Goal: Information Seeking & Learning: Learn about a topic

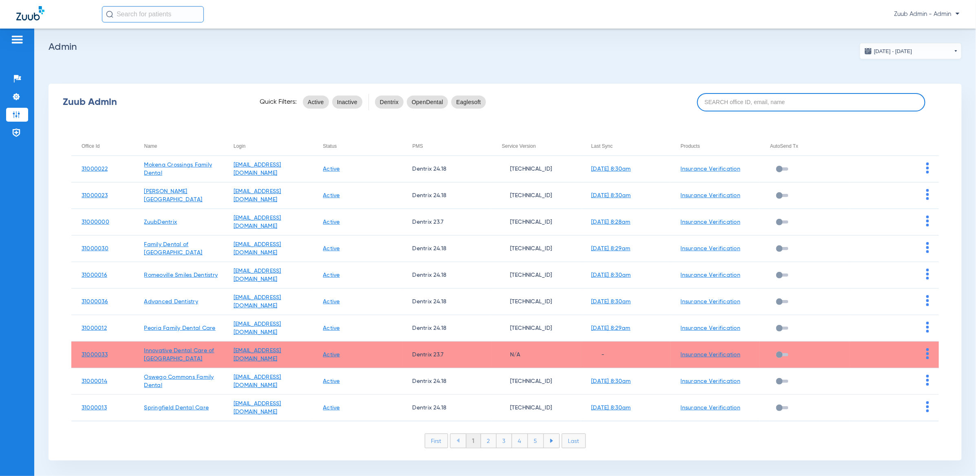
click at [791, 107] on input at bounding box center [811, 102] width 228 height 18
paste input "31000037"
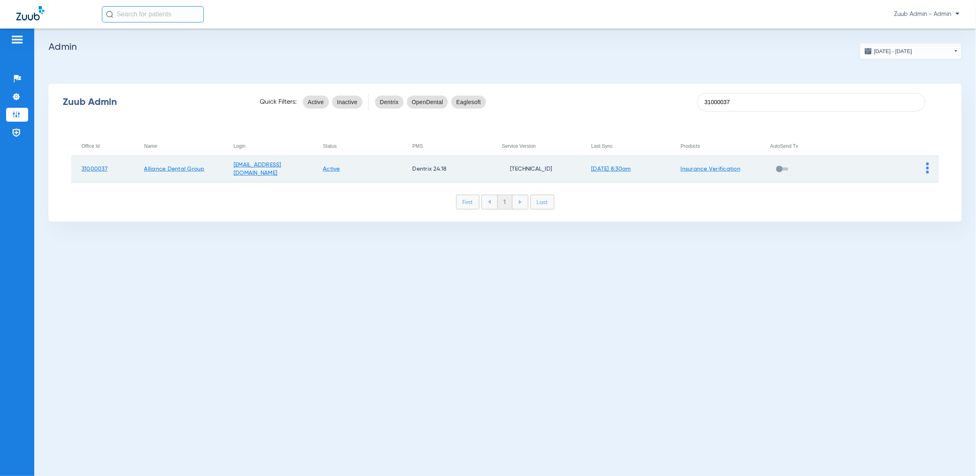
type input "31000037"
click at [927, 165] on img at bounding box center [928, 167] width 3 height 11
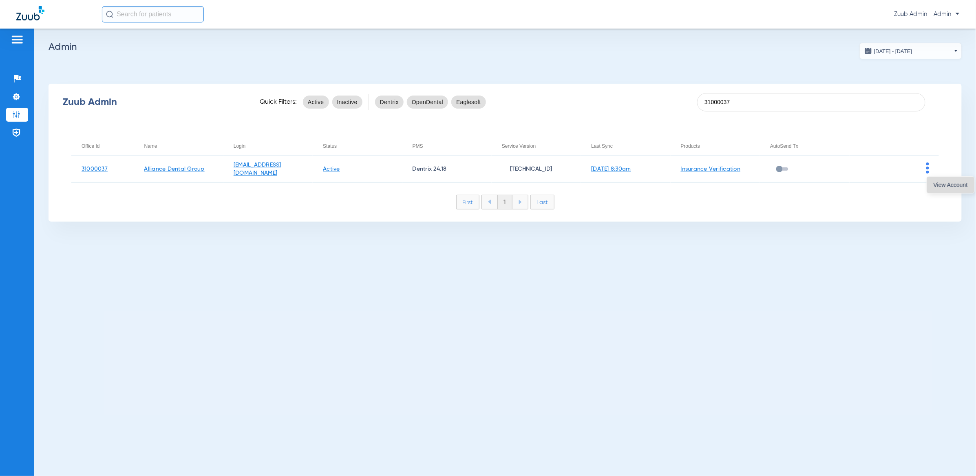
click at [942, 186] on span "View Account" at bounding box center [951, 185] width 34 height 6
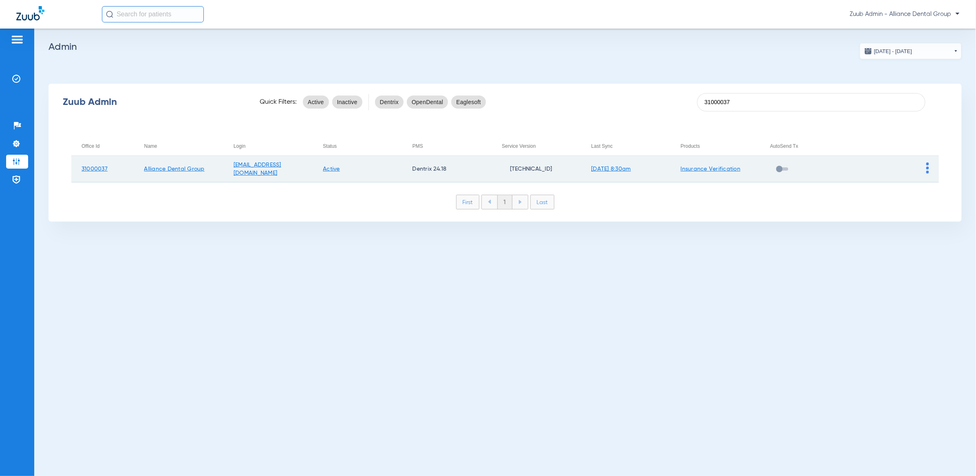
click at [927, 166] on img at bounding box center [928, 167] width 3 height 11
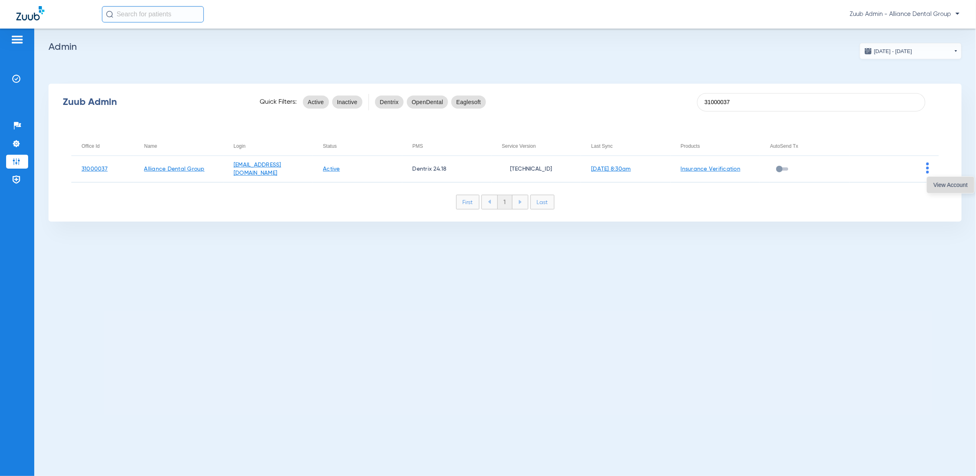
click at [942, 186] on span "View Account" at bounding box center [951, 185] width 34 height 6
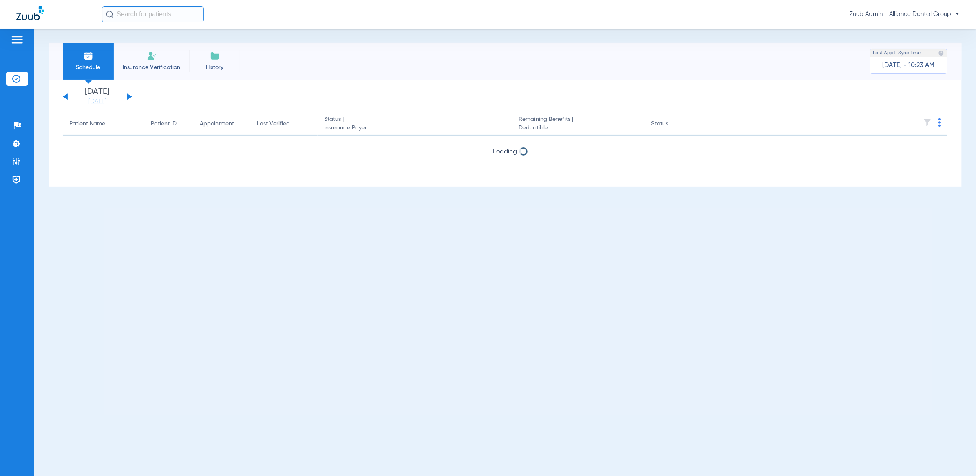
click at [148, 13] on input "text" at bounding box center [153, 14] width 102 height 16
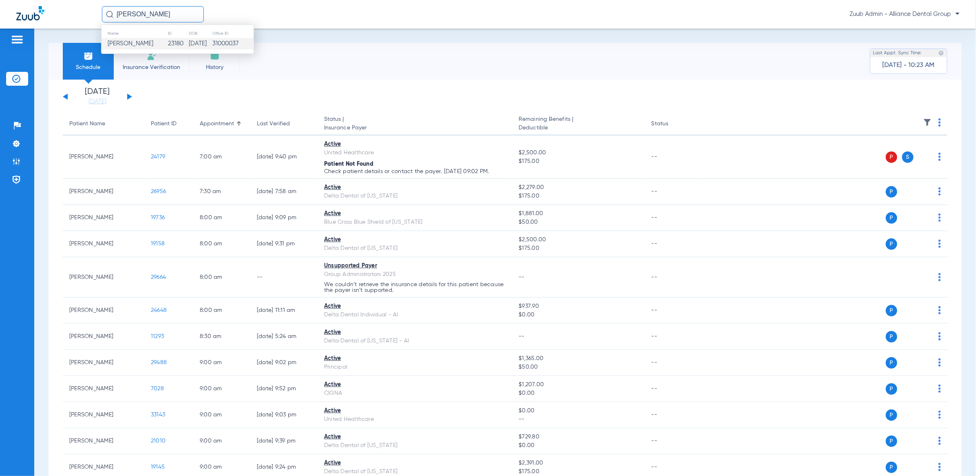
type input "[PERSON_NAME]"
click at [151, 40] on span "[PERSON_NAME]" at bounding box center [131, 43] width 46 height 6
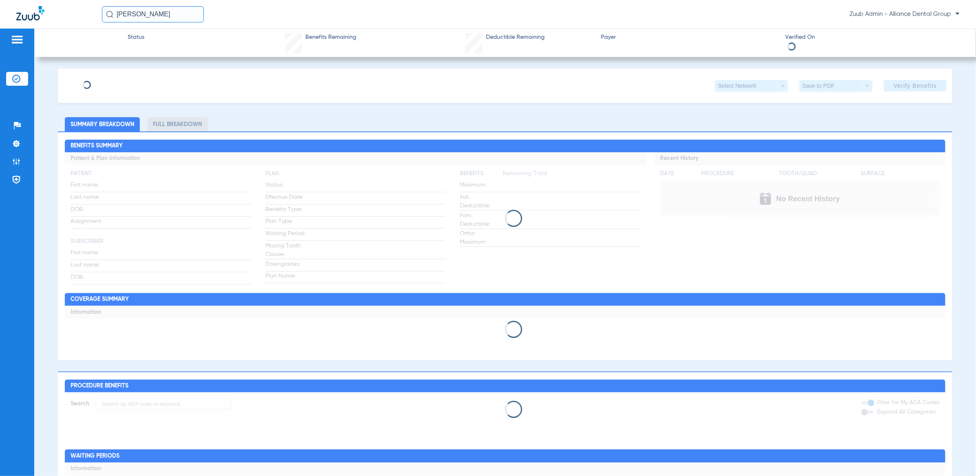
type input "[PERSON_NAME]"
type input "Witalka"
type input "[DATE]"
type input "R59603936"
type input "104105106"
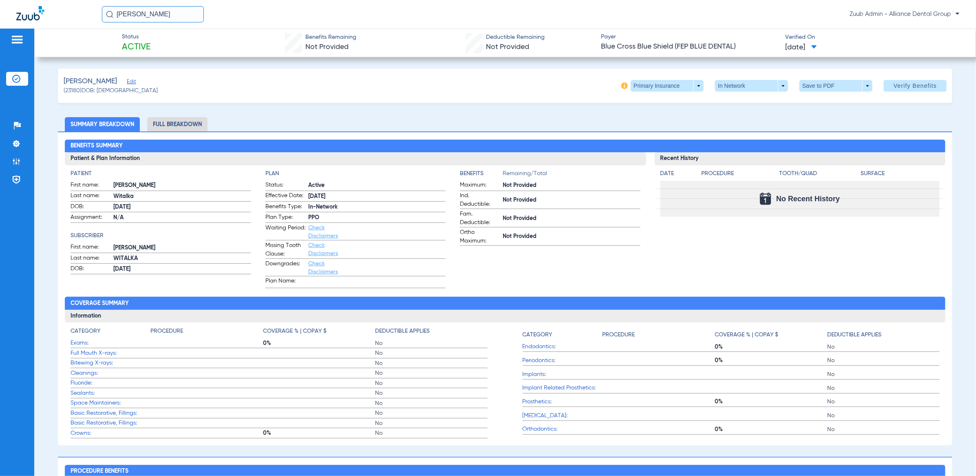
click at [135, 82] on div "[PERSON_NAME]" at bounding box center [111, 81] width 94 height 10
click at [134, 81] on span "Edit" at bounding box center [130, 83] width 7 height 8
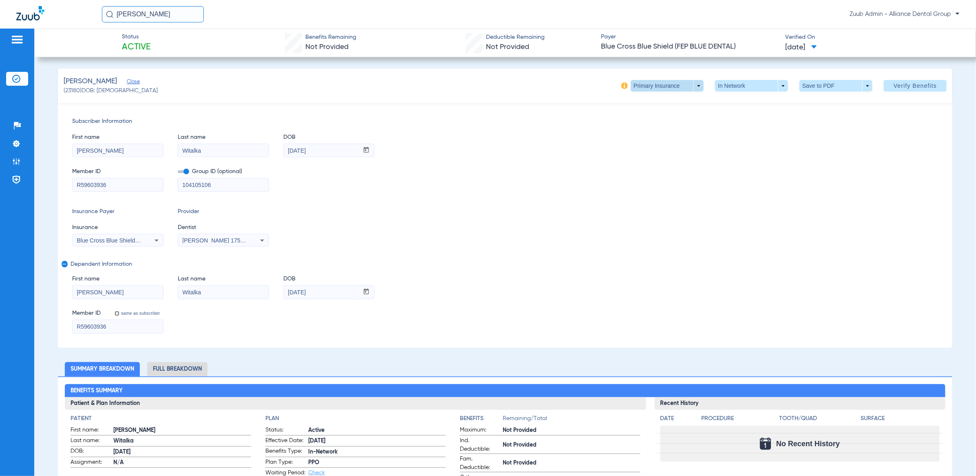
click at [658, 86] on span at bounding box center [668, 86] width 20 height 20
click at [657, 114] on button "Secondary Insurance" at bounding box center [657, 118] width 67 height 16
type input "332746219"
type input "AA"
type input "332746219"
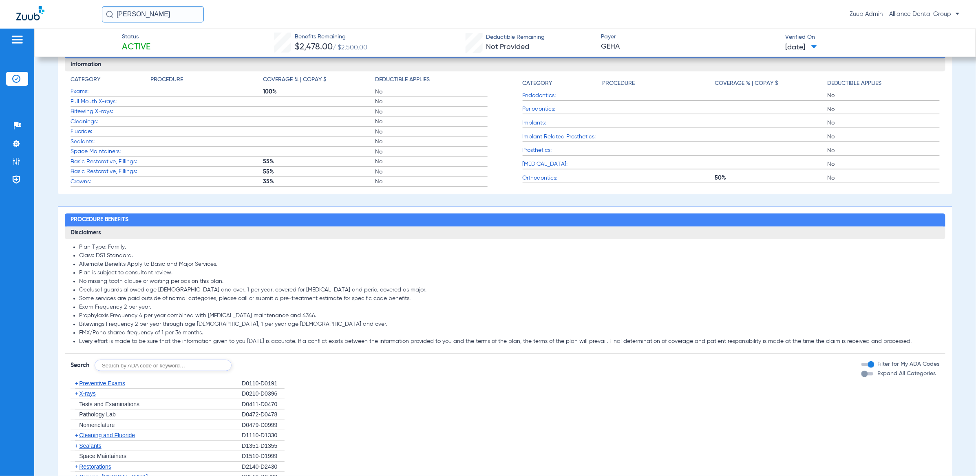
scroll to position [720, 0]
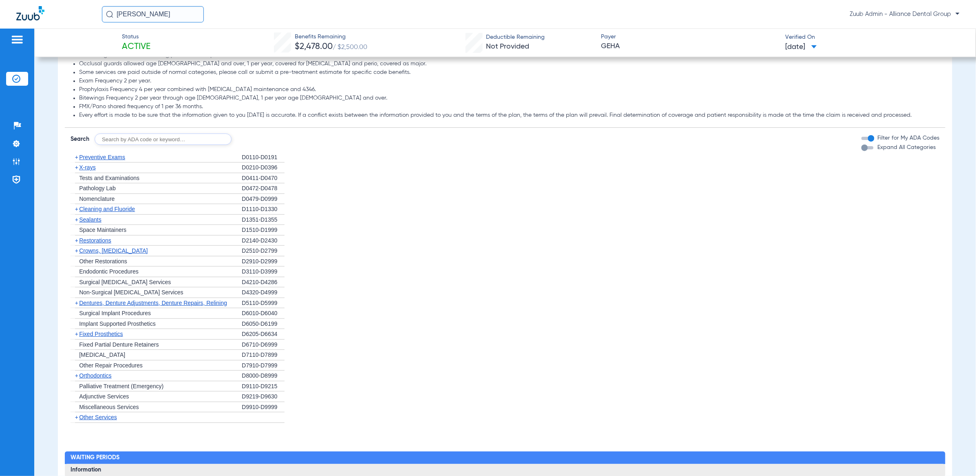
click at [862, 147] on div "button" at bounding box center [865, 147] width 7 height 7
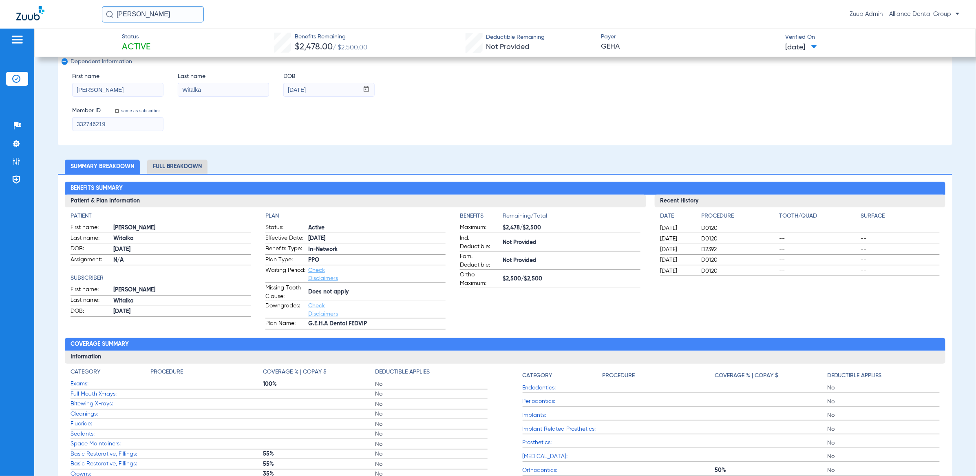
scroll to position [0, 0]
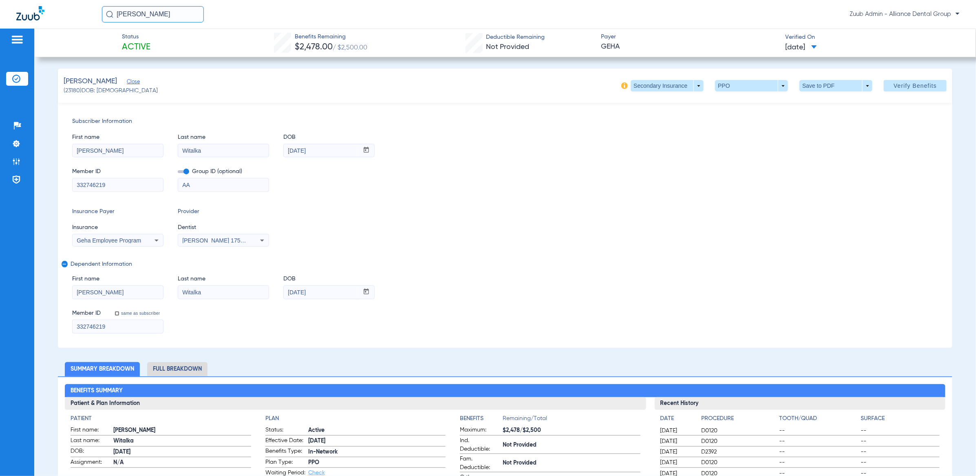
click at [111, 181] on input "332746219" at bounding box center [118, 184] width 91 height 13
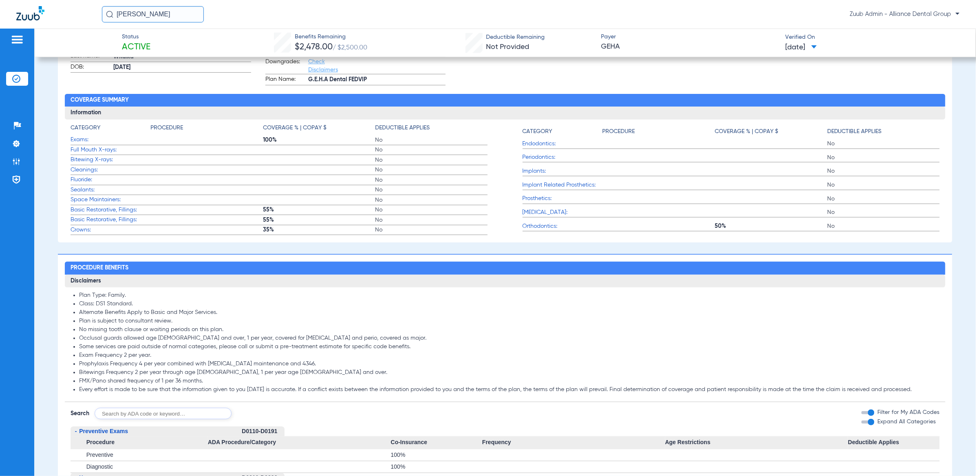
scroll to position [462, 0]
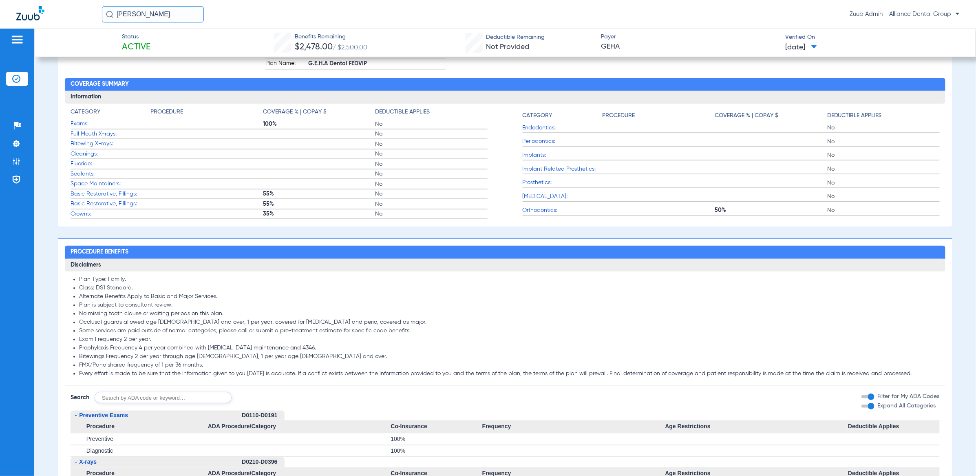
click at [273, 270] on h3 "Disclaimers" at bounding box center [505, 265] width 881 height 13
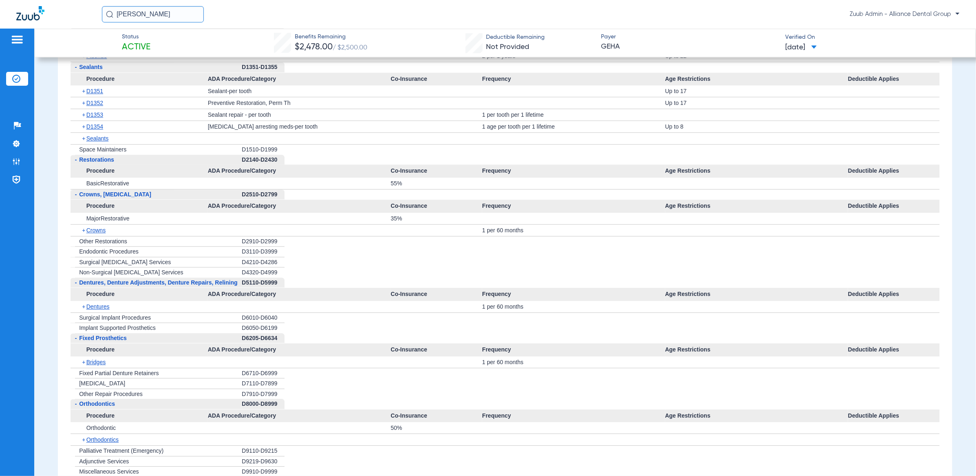
scroll to position [1086, 0]
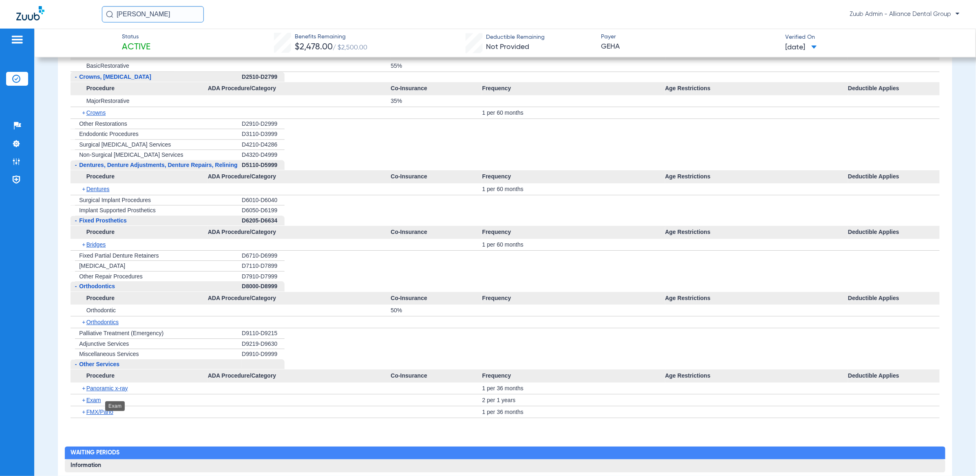
click at [98, 402] on span "Exam" at bounding box center [93, 399] width 15 height 7
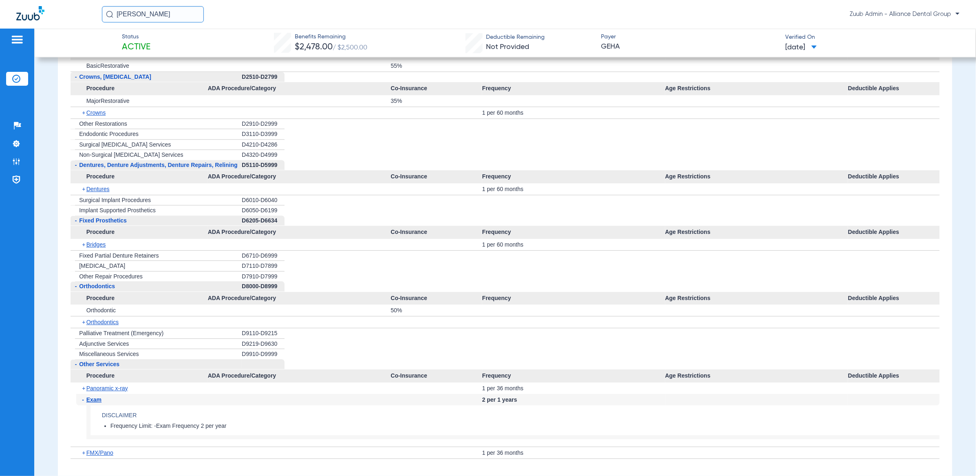
click at [98, 403] on span "Exam" at bounding box center [93, 399] width 15 height 7
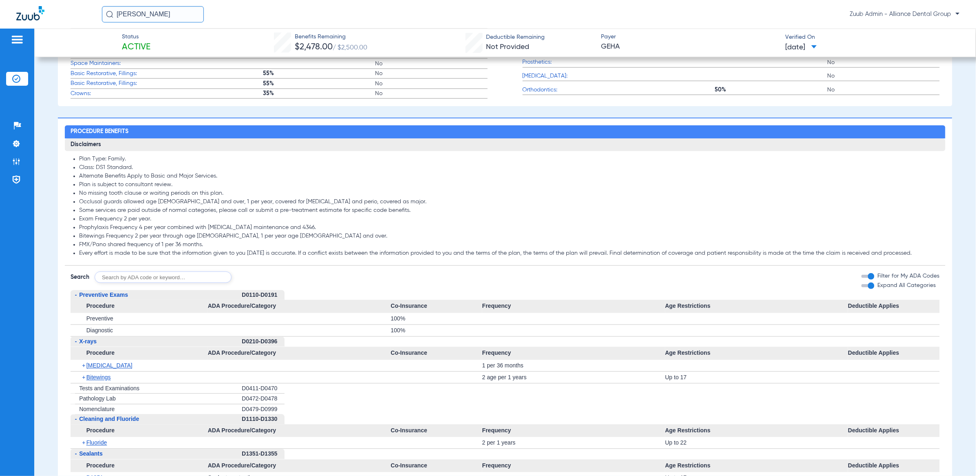
scroll to position [579, 0]
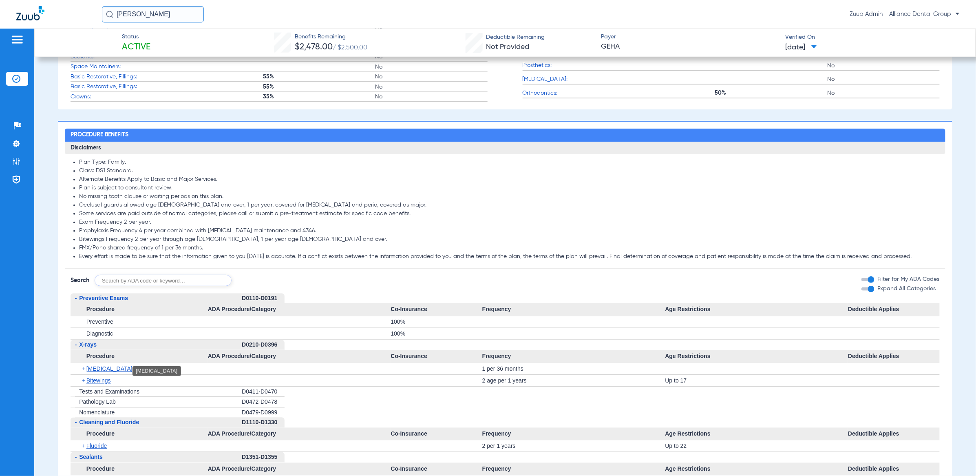
click at [112, 370] on span "[MEDICAL_DATA]" at bounding box center [109, 368] width 46 height 7
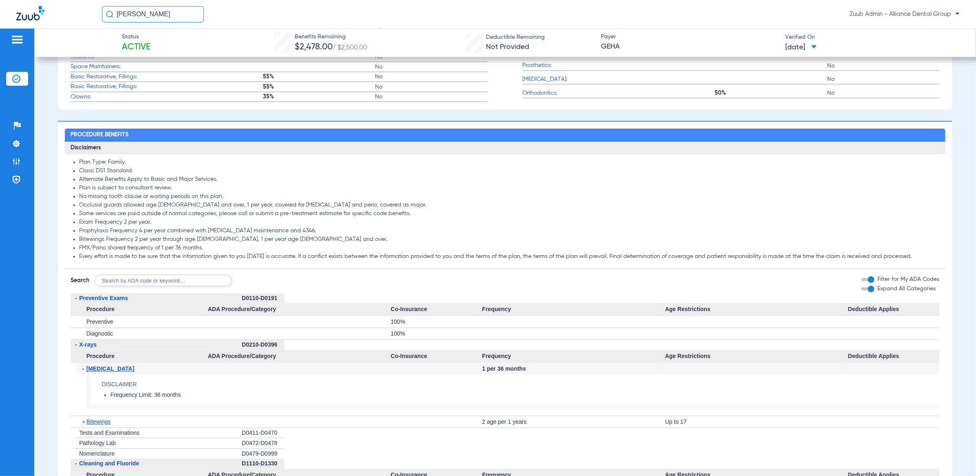
click at [112, 370] on span "[MEDICAL_DATA]" at bounding box center [110, 368] width 48 height 7
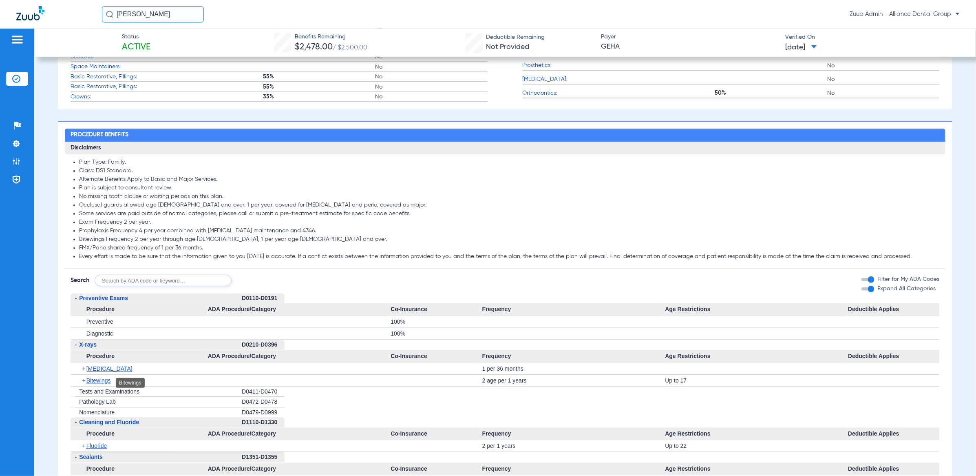
click at [105, 378] on span "Bitewings" at bounding box center [98, 380] width 24 height 7
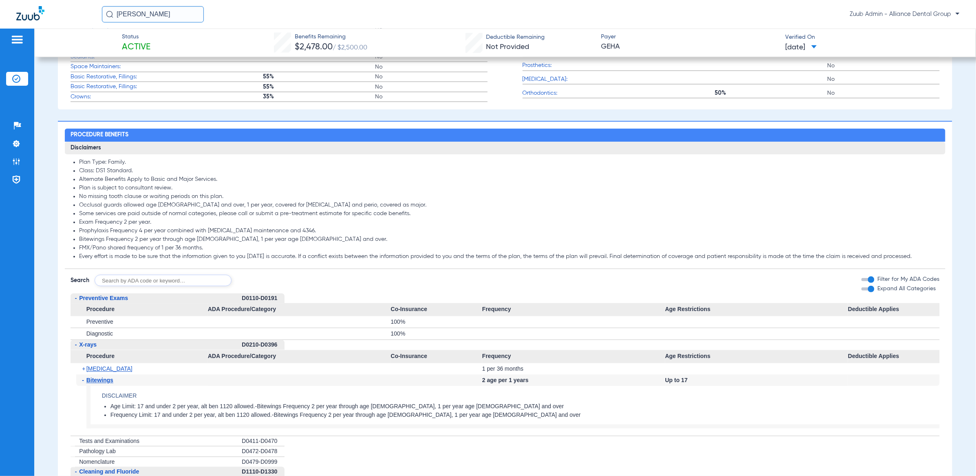
click at [106, 381] on span "Bitewings" at bounding box center [99, 380] width 27 height 7
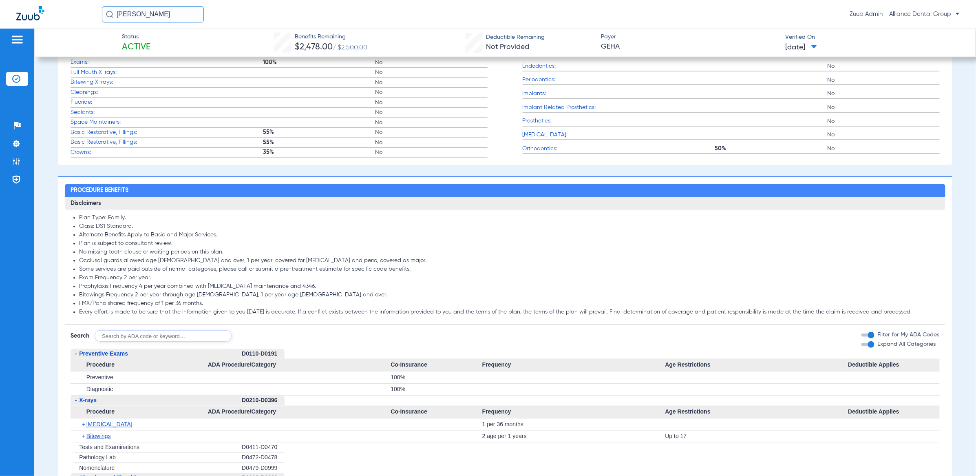
scroll to position [522, 0]
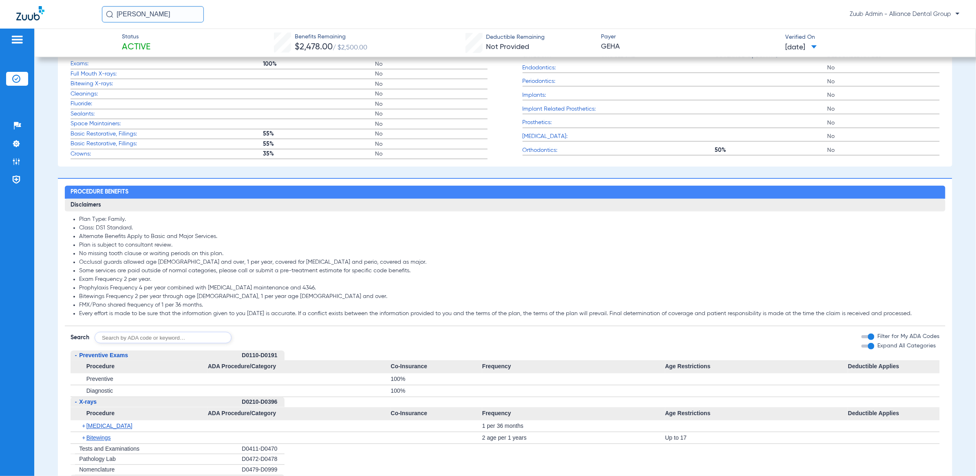
drag, startPoint x: 80, startPoint y: 286, endPoint x: 194, endPoint y: 288, distance: 114.2
click at [194, 288] on li "Prophylaxis Frequency 4 per year combined with [MEDICAL_DATA] maintenance and 4…" at bounding box center [509, 287] width 861 height 7
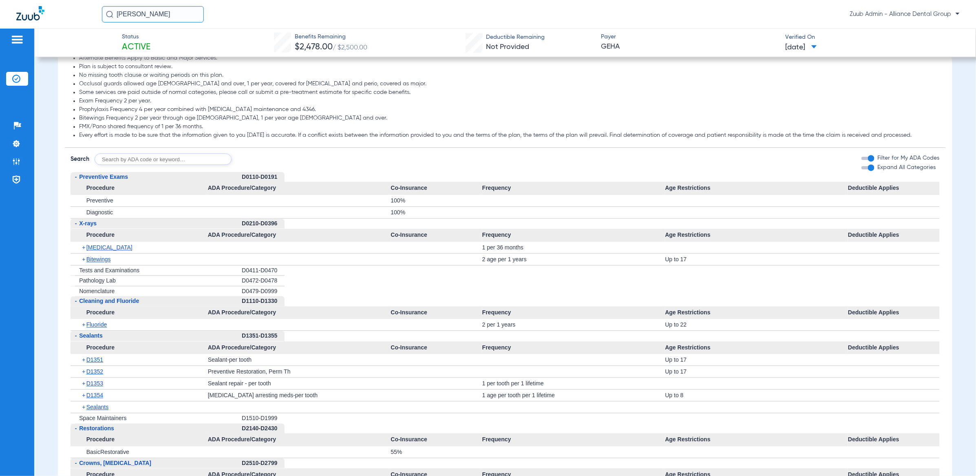
scroll to position [701, 0]
click at [95, 337] on span "Sealants" at bounding box center [91, 335] width 24 height 7
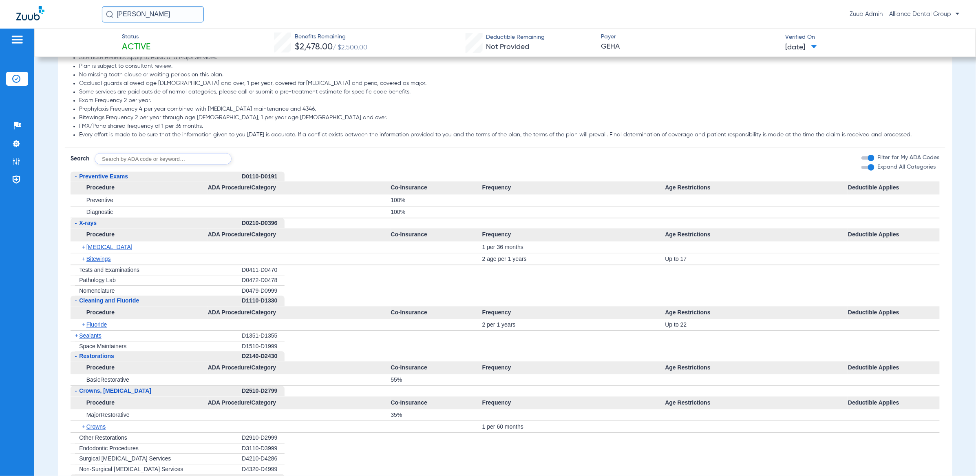
click at [93, 339] on span "Sealants" at bounding box center [90, 335] width 22 height 7
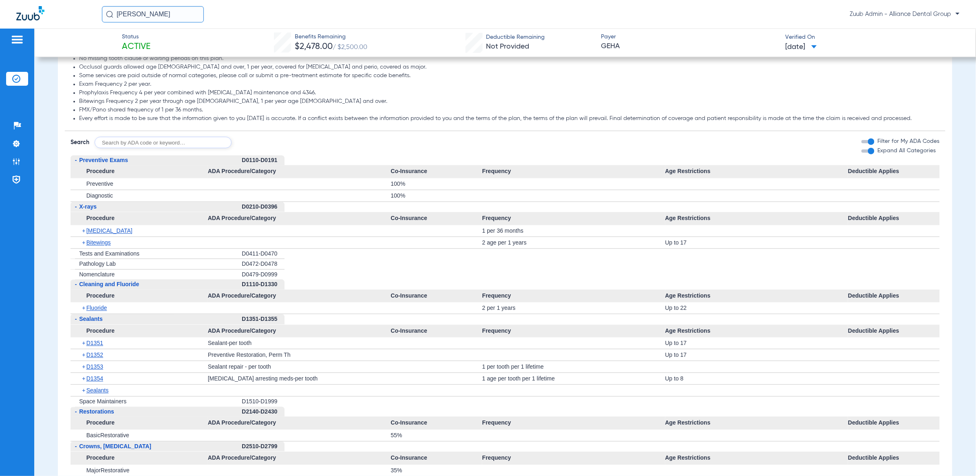
scroll to position [727, 0]
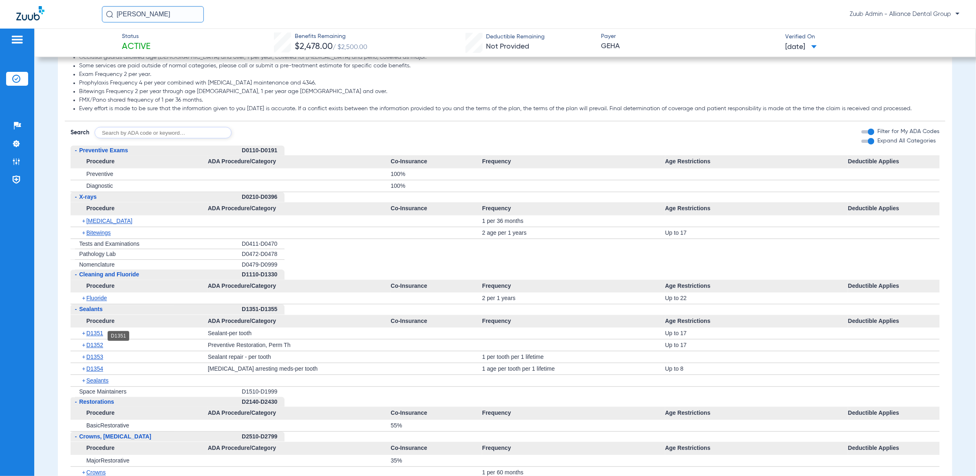
click at [91, 336] on span "D1351" at bounding box center [94, 333] width 17 height 7
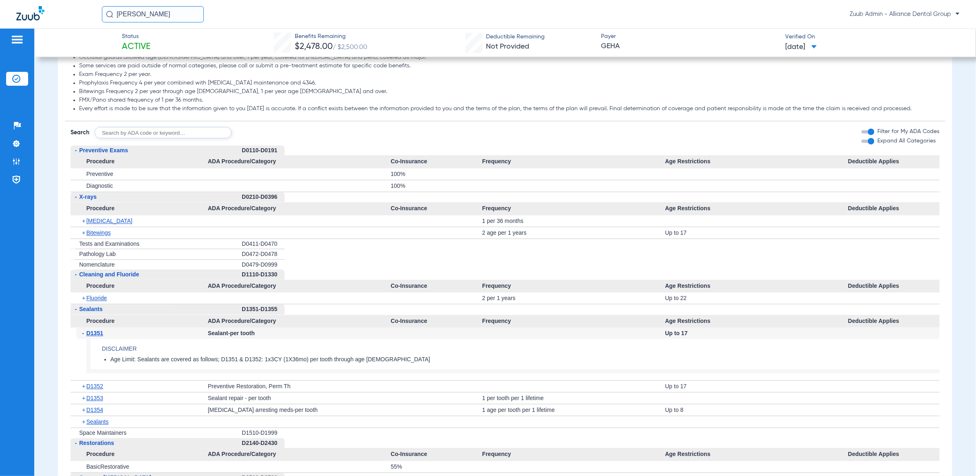
click at [91, 336] on span "D1351" at bounding box center [94, 333] width 17 height 7
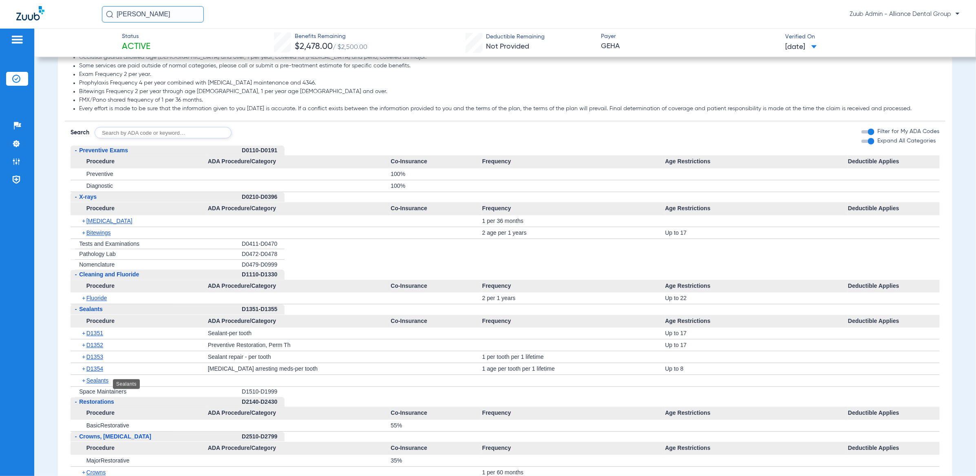
click at [103, 384] on span "Sealants" at bounding box center [97, 380] width 22 height 7
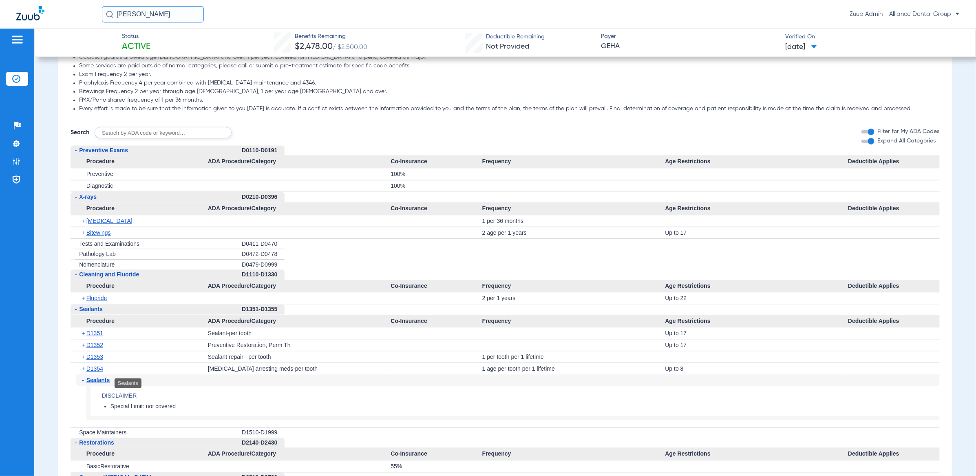
click at [104, 383] on span "Sealants" at bounding box center [98, 380] width 24 height 7
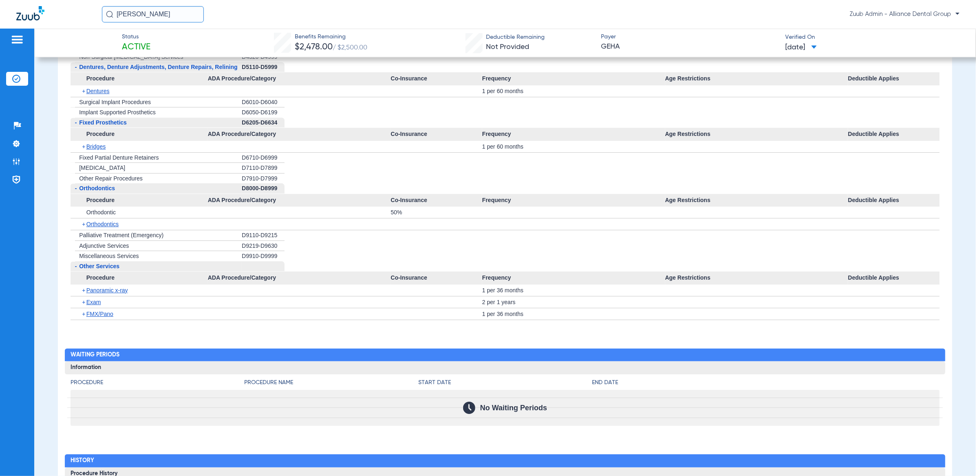
scroll to position [1175, 0]
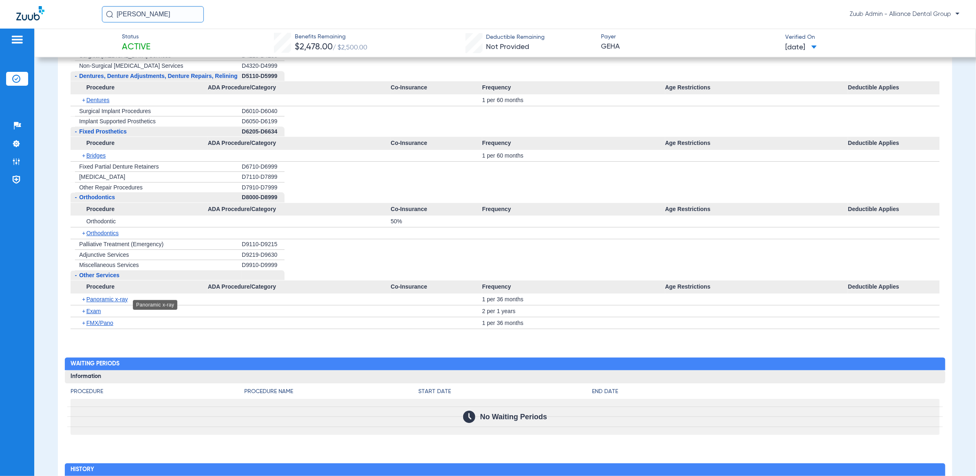
click at [95, 302] on span "Panoramic x-ray" at bounding box center [107, 299] width 42 height 7
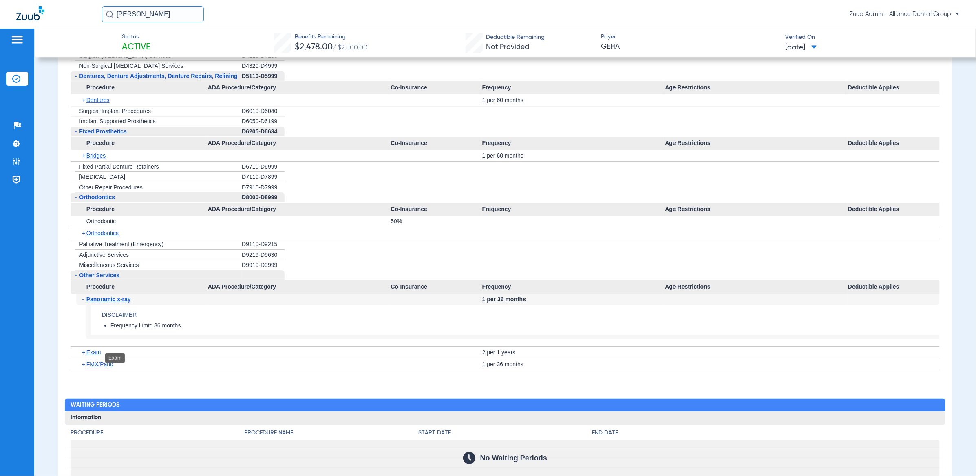
click at [95, 355] on span "Exam" at bounding box center [93, 352] width 15 height 7
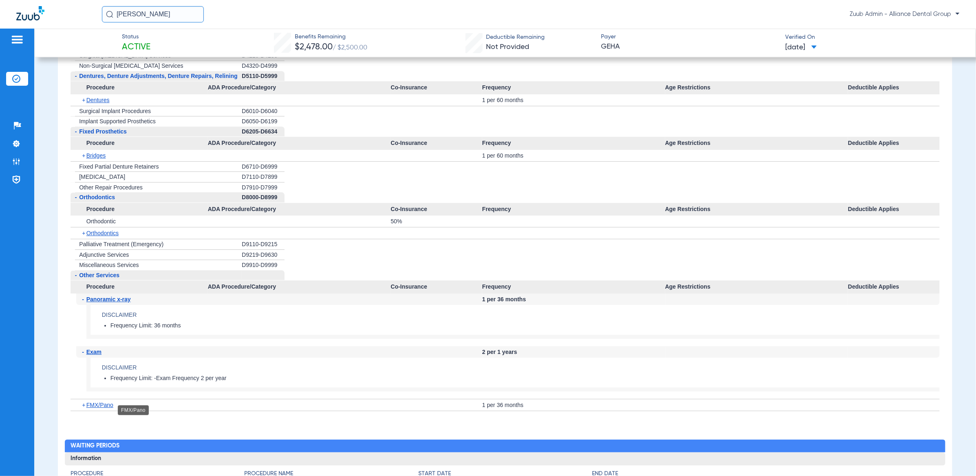
click at [91, 408] on span "FMX/Pano" at bounding box center [99, 404] width 27 height 7
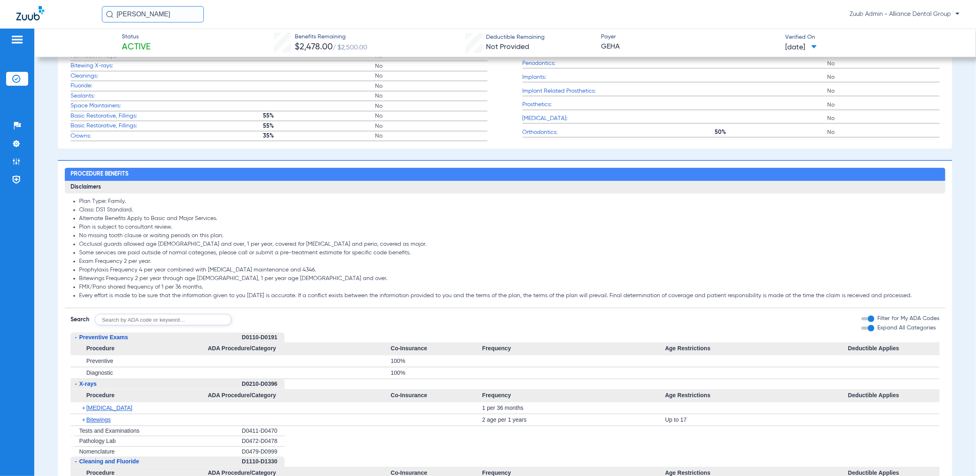
scroll to position [534, 0]
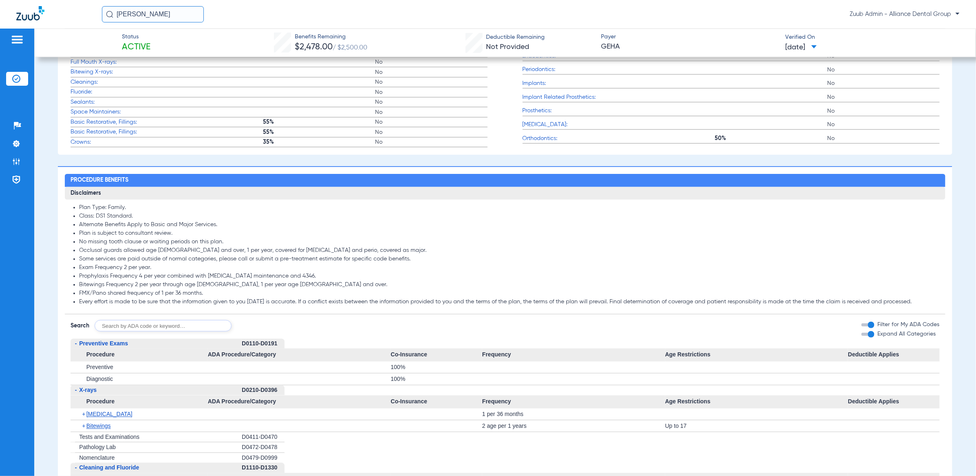
drag, startPoint x: 80, startPoint y: 249, endPoint x: 281, endPoint y: 250, distance: 201.9
click at [281, 250] on li "Occlusal guards allowed age [DEMOGRAPHIC_DATA] and over, 1 per year, covered fo…" at bounding box center [509, 250] width 861 height 7
click at [80, 253] on li "Occlusal guards allowed age [DEMOGRAPHIC_DATA] and over, 1 per year, covered fo…" at bounding box center [509, 250] width 861 height 7
drag, startPoint x: 79, startPoint y: 254, endPoint x: 360, endPoint y: 260, distance: 281.1
click at [360, 260] on ul "Plan Type: Family. Class: DS1 Standard. Alternate Benefits Apply to Basic and M…" at bounding box center [506, 255] width 870 height 102
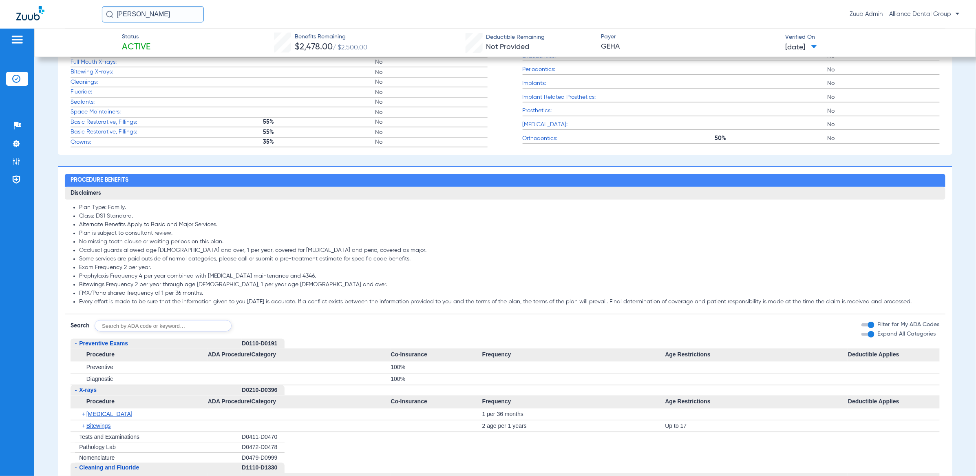
click at [238, 277] on li "Prophylaxis Frequency 4 per year combined with [MEDICAL_DATA] maintenance and 4…" at bounding box center [509, 275] width 861 height 7
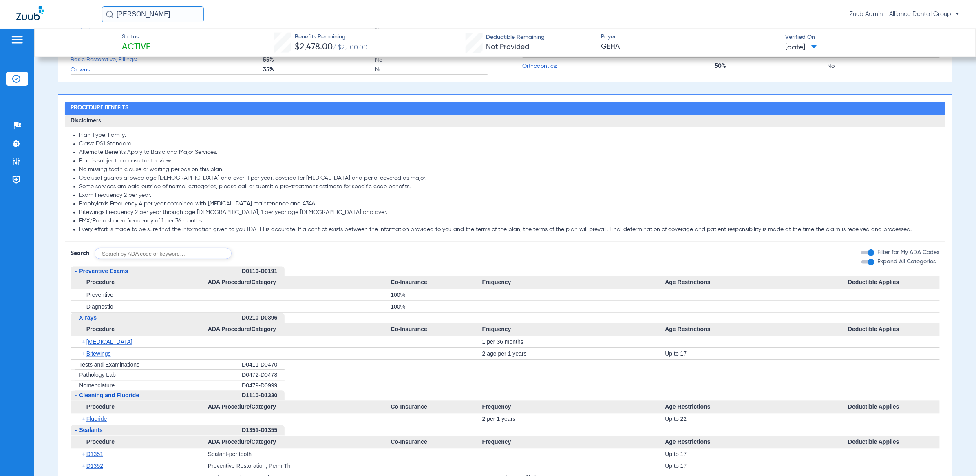
scroll to position [620, 0]
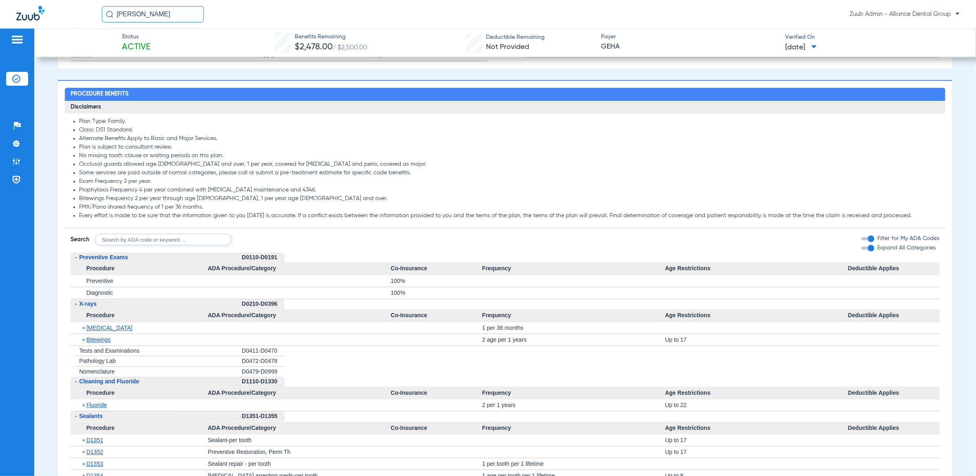
drag, startPoint x: 81, startPoint y: 197, endPoint x: 102, endPoint y: 197, distance: 20.8
click at [102, 197] on li "Bitewings Frequency 2 per year through age [DEMOGRAPHIC_DATA], 1 per year age […" at bounding box center [509, 198] width 861 height 7
drag, startPoint x: 80, startPoint y: 199, endPoint x: 208, endPoint y: 210, distance: 128.1
click at [208, 210] on ul "Plan Type: Family. Class: DS1 Standard. Alternate Benefits Apply to Basic and M…" at bounding box center [506, 169] width 870 height 102
click at [141, 219] on li "Every effort is made to be sure that the information given to you [DATE] is acc…" at bounding box center [509, 215] width 861 height 7
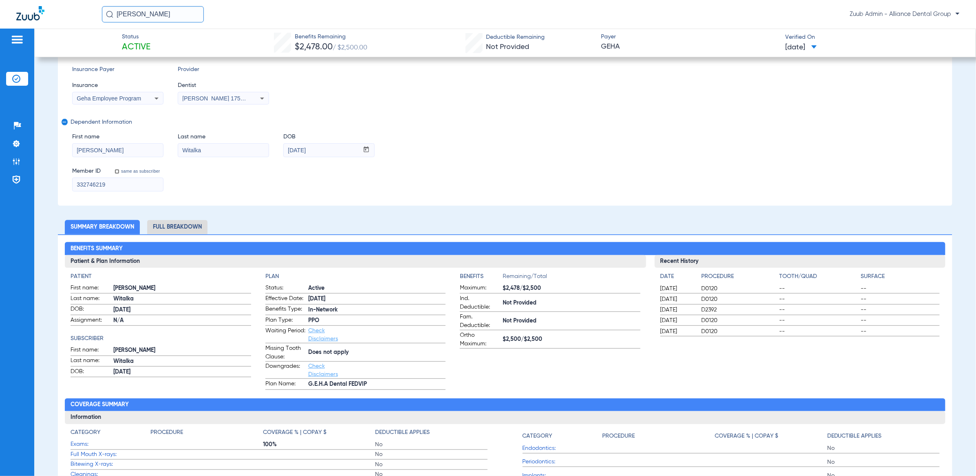
scroll to position [0, 0]
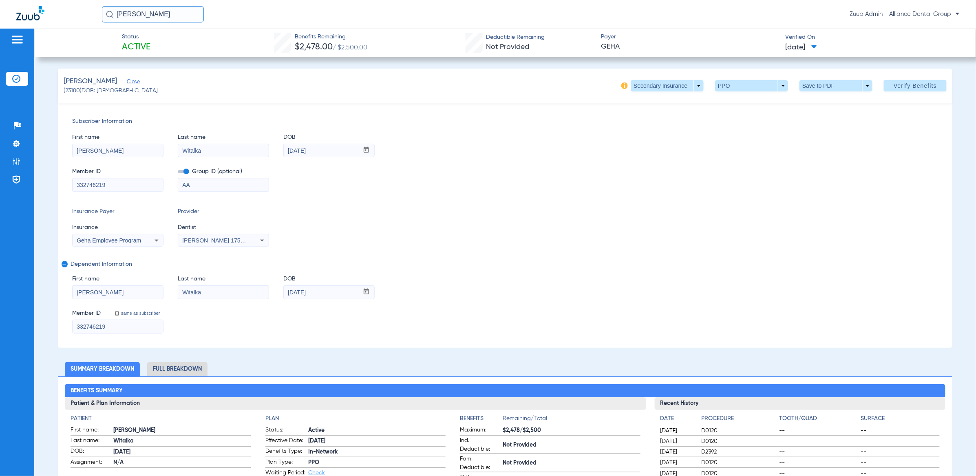
copy span "23180"
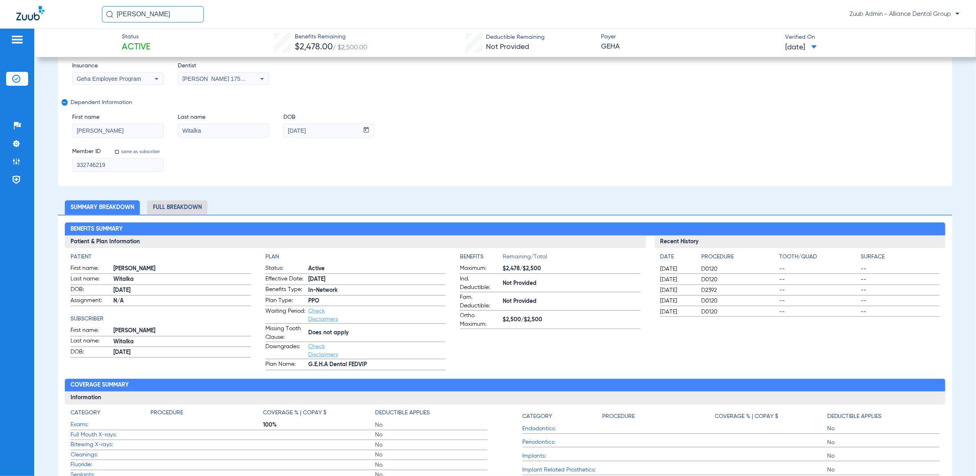
scroll to position [136, 0]
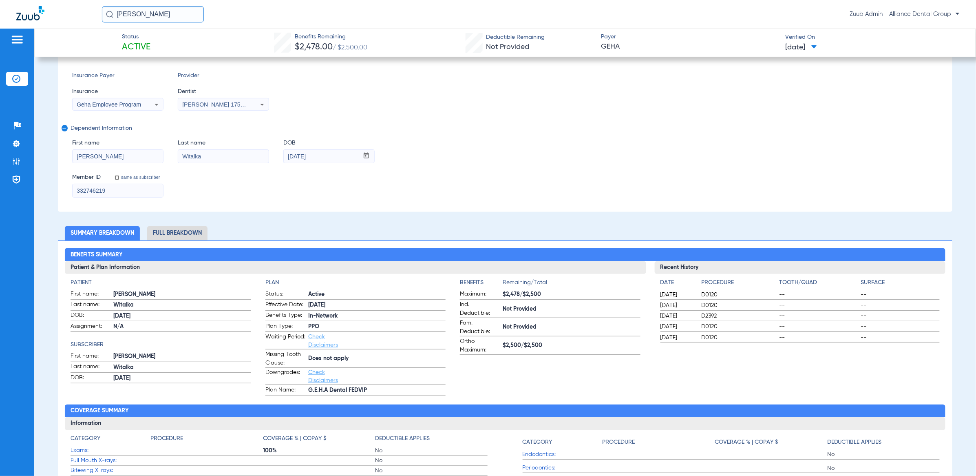
click at [182, 232] on li "Full Breakdown" at bounding box center [177, 233] width 60 height 14
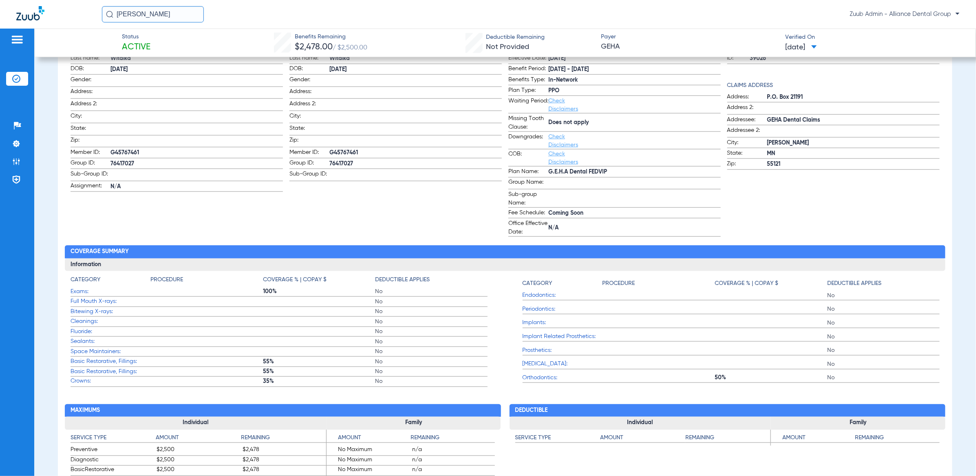
scroll to position [387, 0]
